Goal: Book appointment/travel/reservation

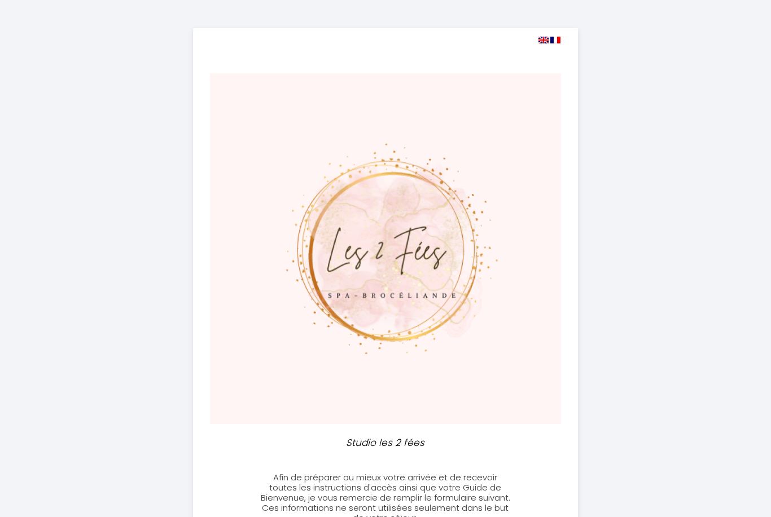
select select
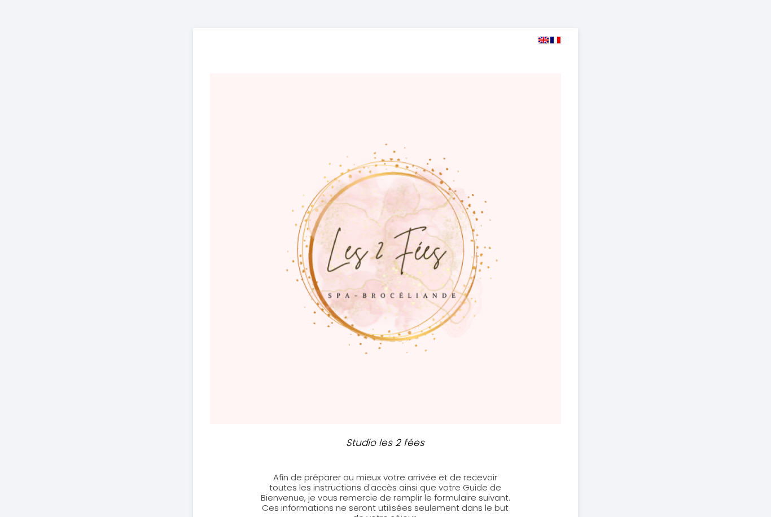
select select
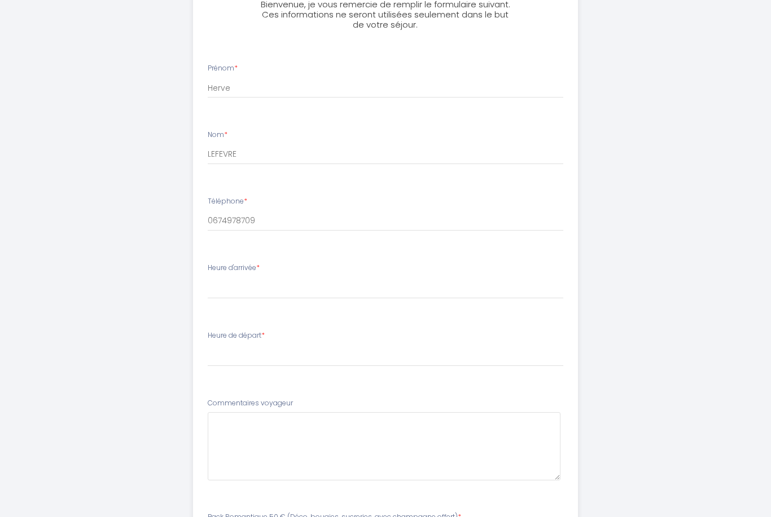
scroll to position [494, 0]
click at [406, 278] on select "16:00 16:30 17:00 17:30 18:00 18:30 19:00 19:30 20:00 20:30 21:00 21:30 22:00 2…" at bounding box center [386, 288] width 356 height 21
select select "16:30"
click at [296, 351] on select "00:00 00:30 01:00 01:30 02:00 02:30 03:00 03:30 04:00 04:30 05:00 05:30 06:00 0…" at bounding box center [386, 355] width 356 height 21
select select "11:00"
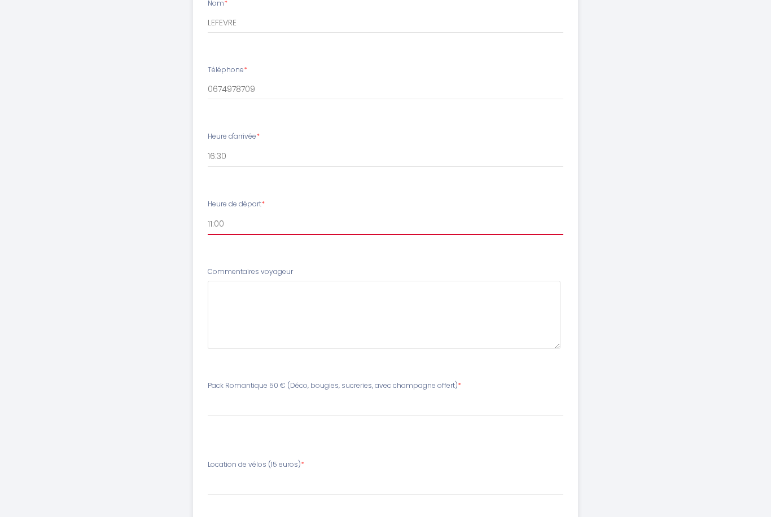
scroll to position [670, 0]
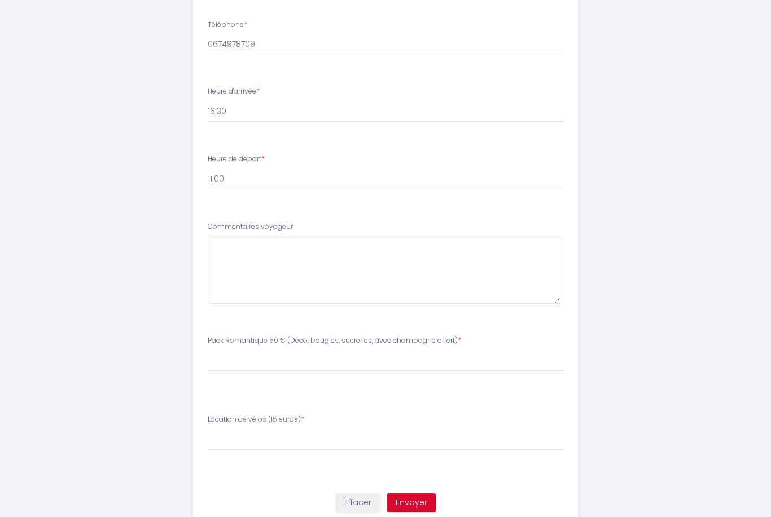
click at [424, 499] on button "Envoyer" at bounding box center [411, 503] width 49 height 19
click at [353, 439] on select "[PERSON_NAME] de vélos (15 euros) oui non" at bounding box center [386, 439] width 356 height 21
select select "non"
click at [414, 353] on select "Veuillez ChoisirPack Romantique 50 € (Déco, bougies, sucreries, avec champagne …" at bounding box center [386, 360] width 356 height 21
select select "non"
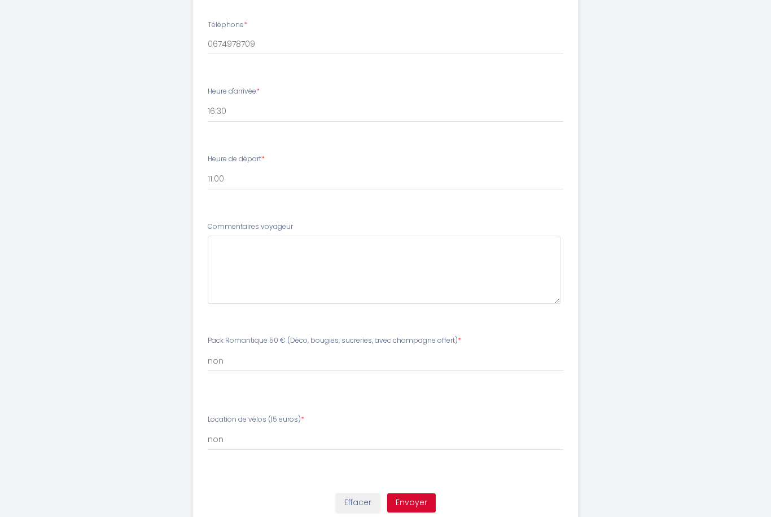
click at [418, 500] on button "Envoyer" at bounding box center [411, 503] width 49 height 19
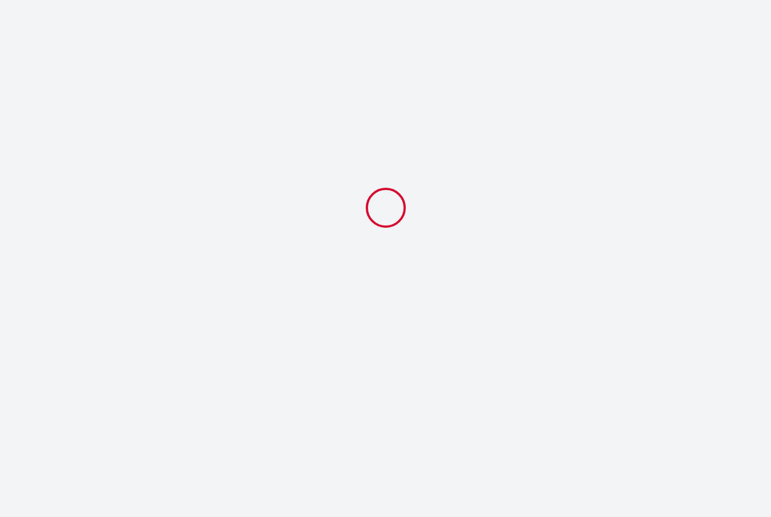
select select "16:30"
select select "11:00"
select select "non"
